Goal: Information Seeking & Learning: Understand process/instructions

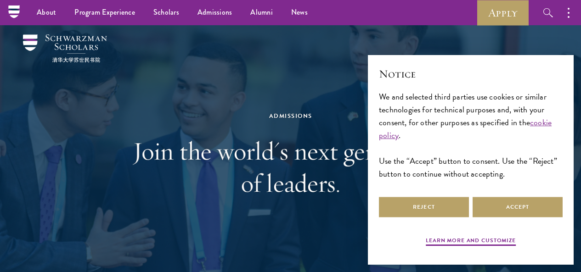
click at [523, 209] on button "Accept" at bounding box center [517, 207] width 90 height 21
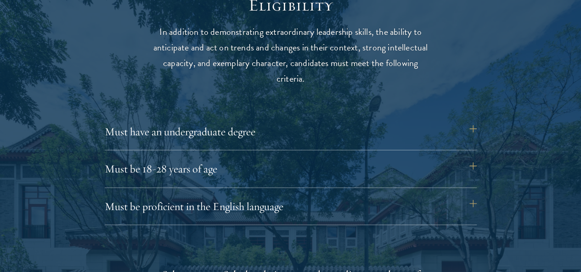
scroll to position [1214, 0]
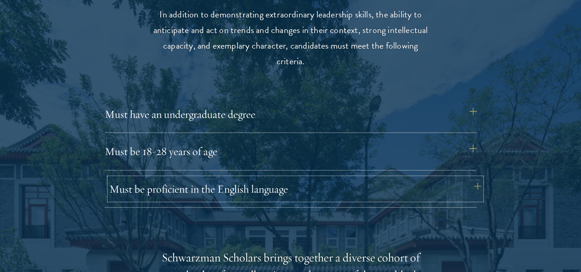
click at [414, 178] on button "Must be proficient in the English language" at bounding box center [295, 189] width 372 height 22
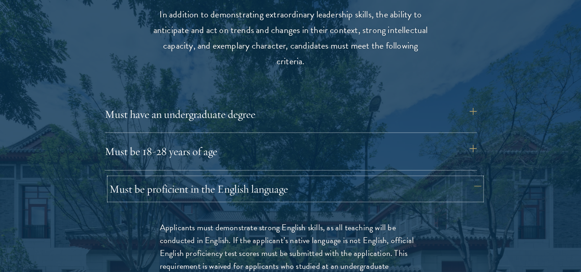
click at [414, 178] on button "Must be proficient in the English language" at bounding box center [295, 189] width 372 height 22
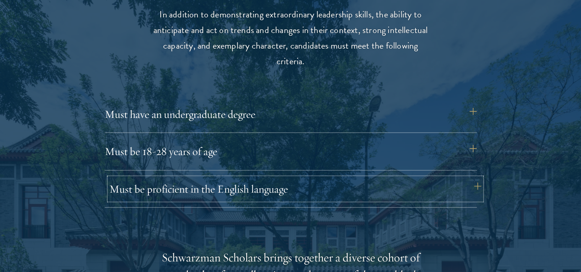
click at [414, 178] on button "Must be proficient in the English language" at bounding box center [295, 189] width 372 height 22
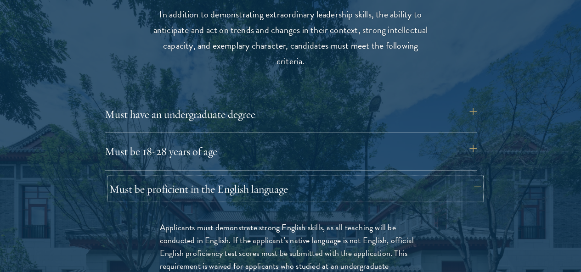
click at [414, 178] on button "Must be proficient in the English language" at bounding box center [295, 189] width 372 height 22
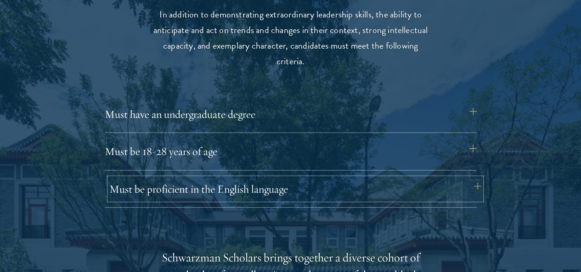
click at [414, 178] on button "Must be proficient in the English language" at bounding box center [295, 189] width 372 height 22
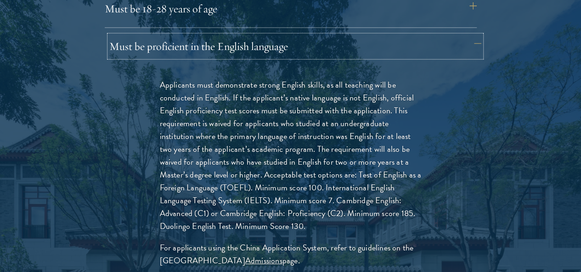
scroll to position [1360, 0]
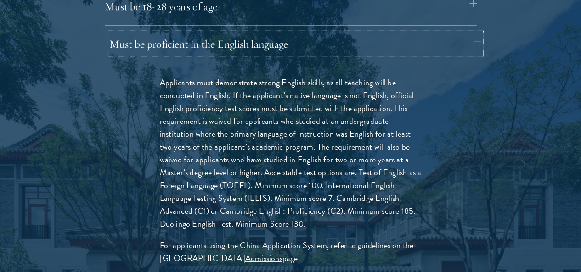
click at [409, 33] on button "Must be proficient in the English language" at bounding box center [295, 44] width 372 height 22
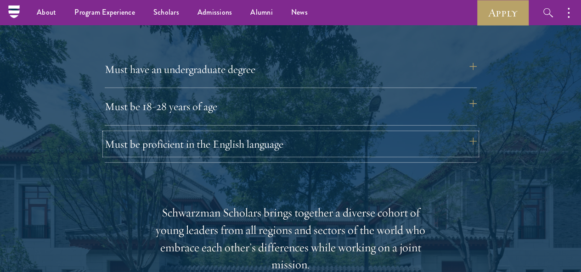
scroll to position [1249, 0]
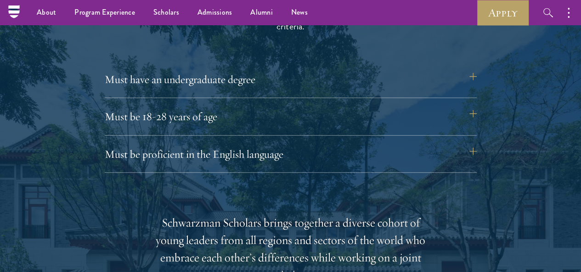
click at [412, 80] on div "Must have an undergraduate degree Applicants who are currently enrolled in unde…" at bounding box center [291, 83] width 372 height 30
click at [412, 76] on button "Must have an undergraduate degree" at bounding box center [295, 79] width 372 height 22
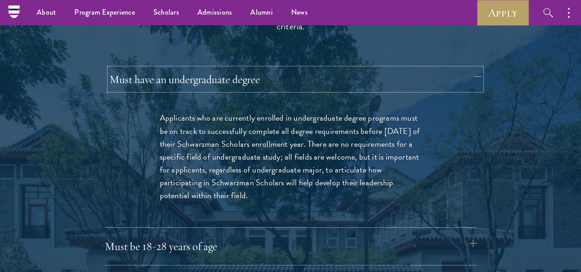
click at [411, 70] on button "Must have an undergraduate degree" at bounding box center [295, 79] width 372 height 22
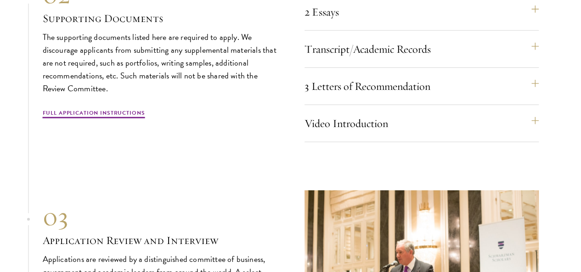
scroll to position [3093, 0]
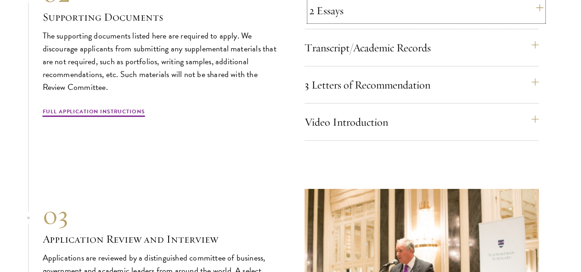
click at [380, 22] on button "2 Essays" at bounding box center [426, 11] width 234 height 22
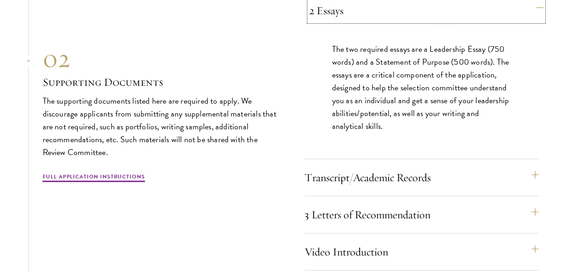
click at [380, 22] on button "2 Essays" at bounding box center [426, 11] width 234 height 22
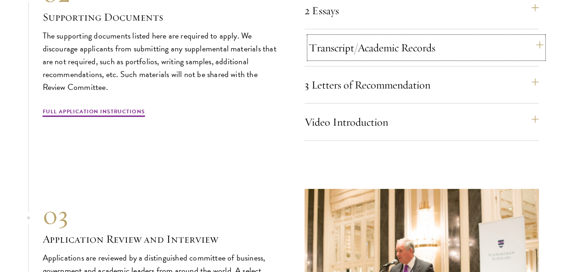
click at [398, 59] on button "Transcript/Academic Records" at bounding box center [426, 48] width 234 height 22
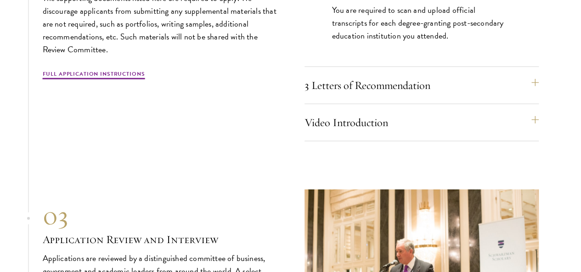
scroll to position [3170, 0]
click at [416, 96] on button "3 Letters of Recommendation" at bounding box center [426, 85] width 234 height 22
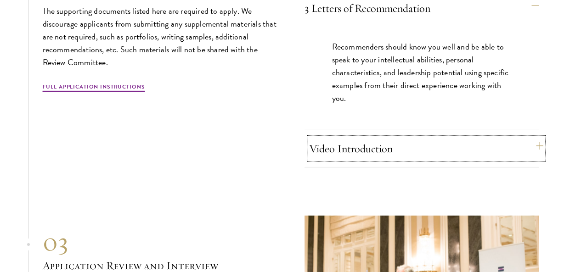
click at [433, 160] on button "Video Introduction" at bounding box center [426, 149] width 234 height 22
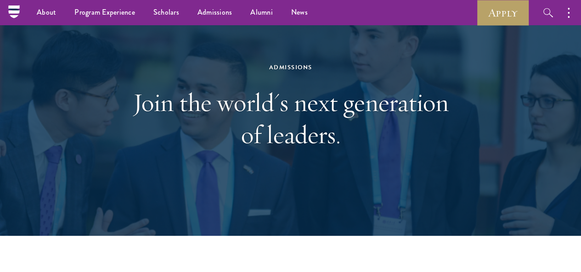
scroll to position [46, 0]
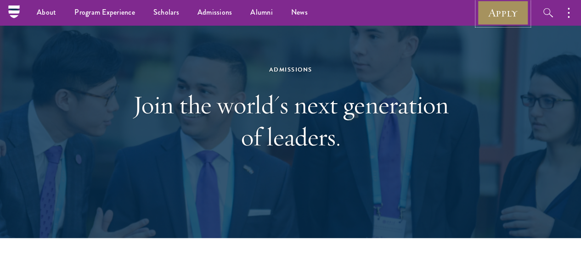
click at [509, 10] on link "Apply" at bounding box center [502, 12] width 51 height 25
